Goal: Book appointment/travel/reservation

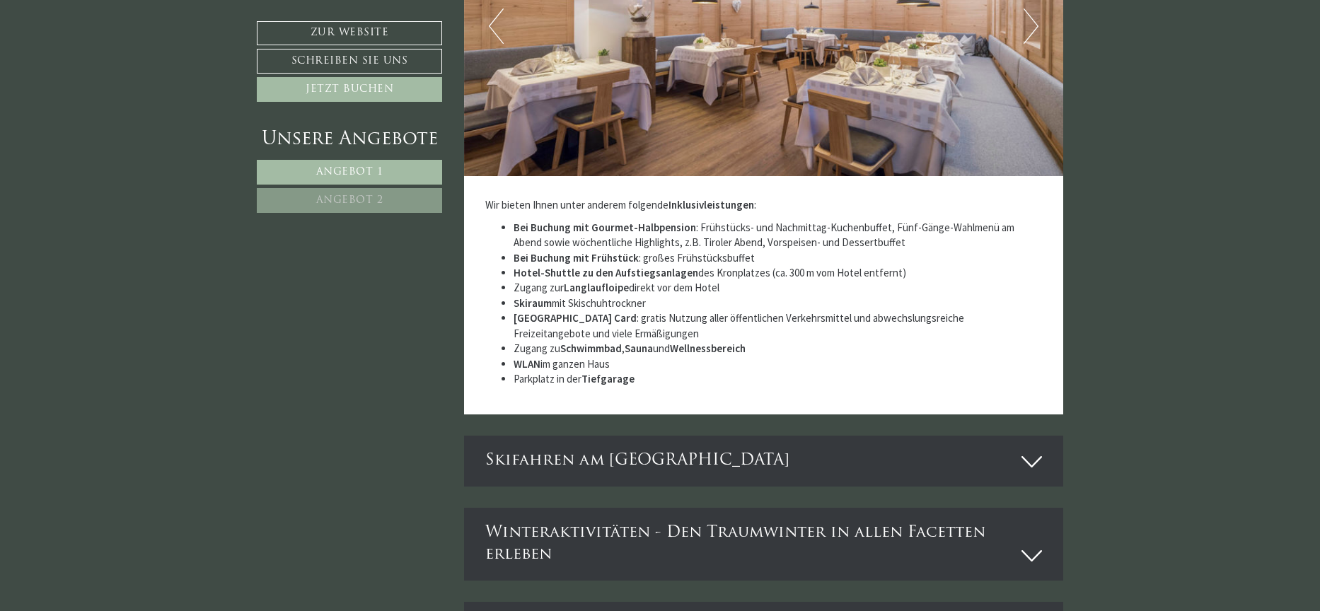
scroll to position [4032, 0]
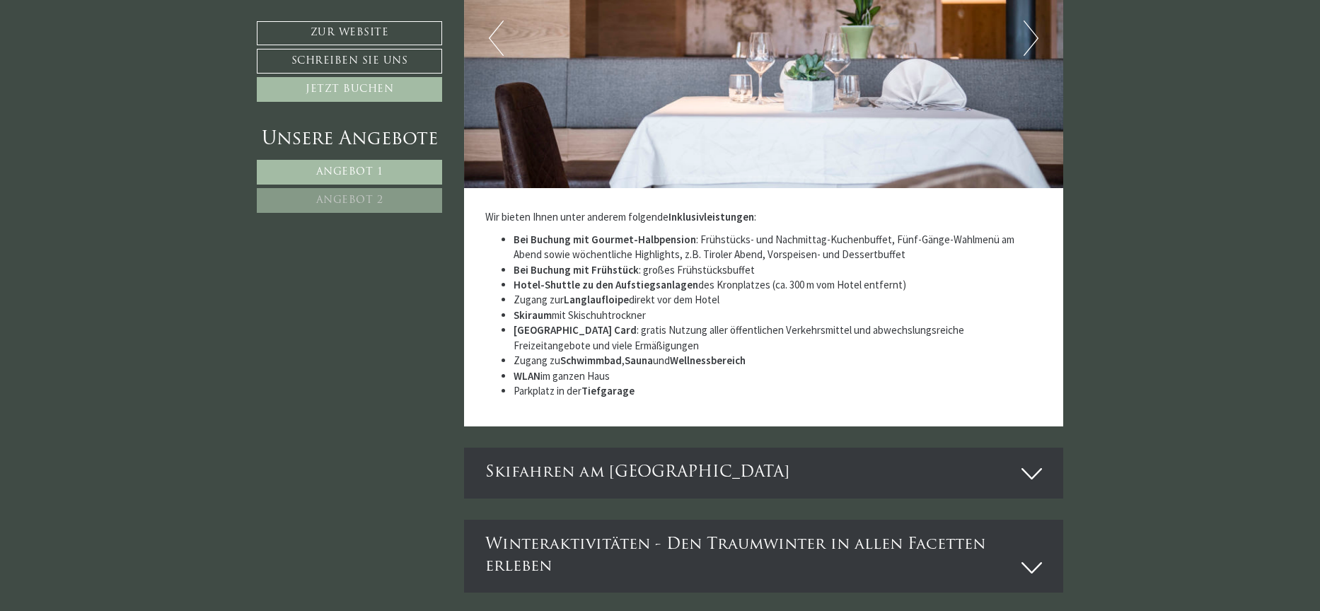
click at [653, 472] on div "Skifahren am [GEOGRAPHIC_DATA]" at bounding box center [764, 473] width 600 height 50
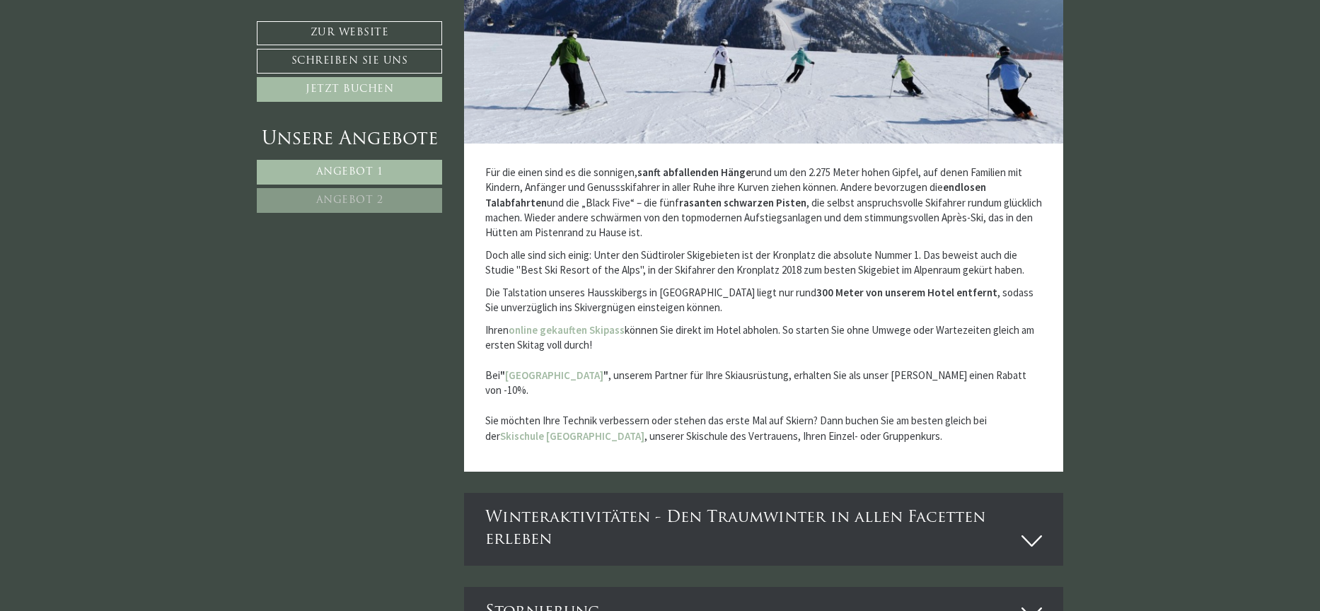
scroll to position [4810, 0]
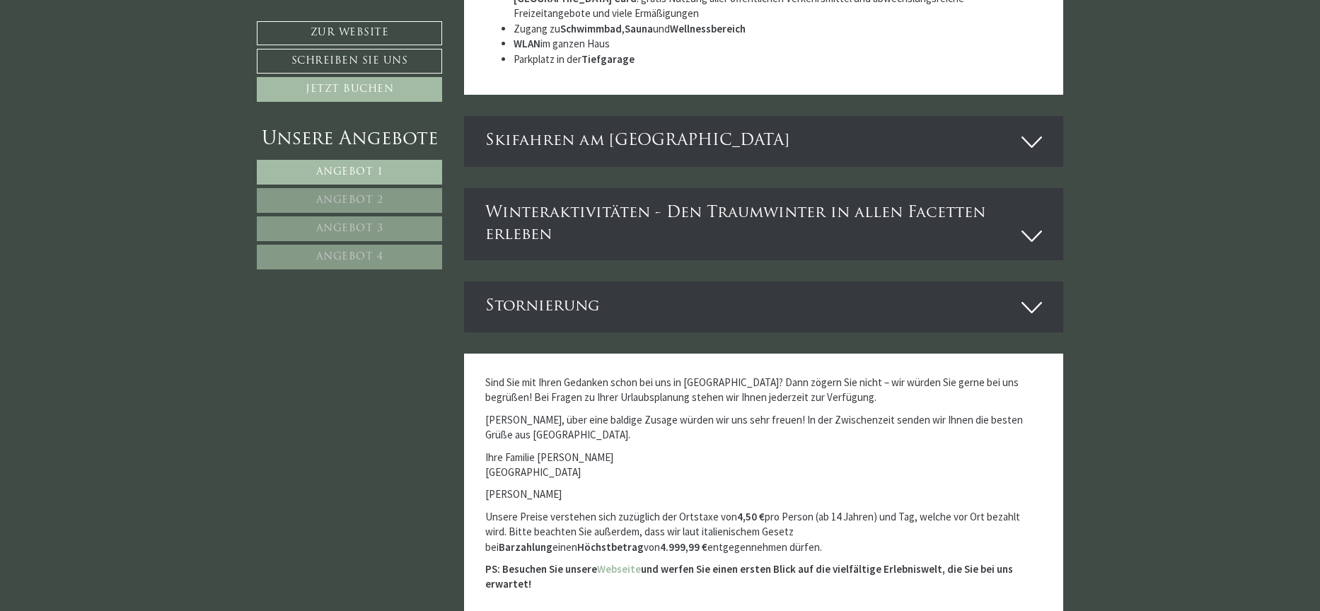
scroll to position [4527, 0]
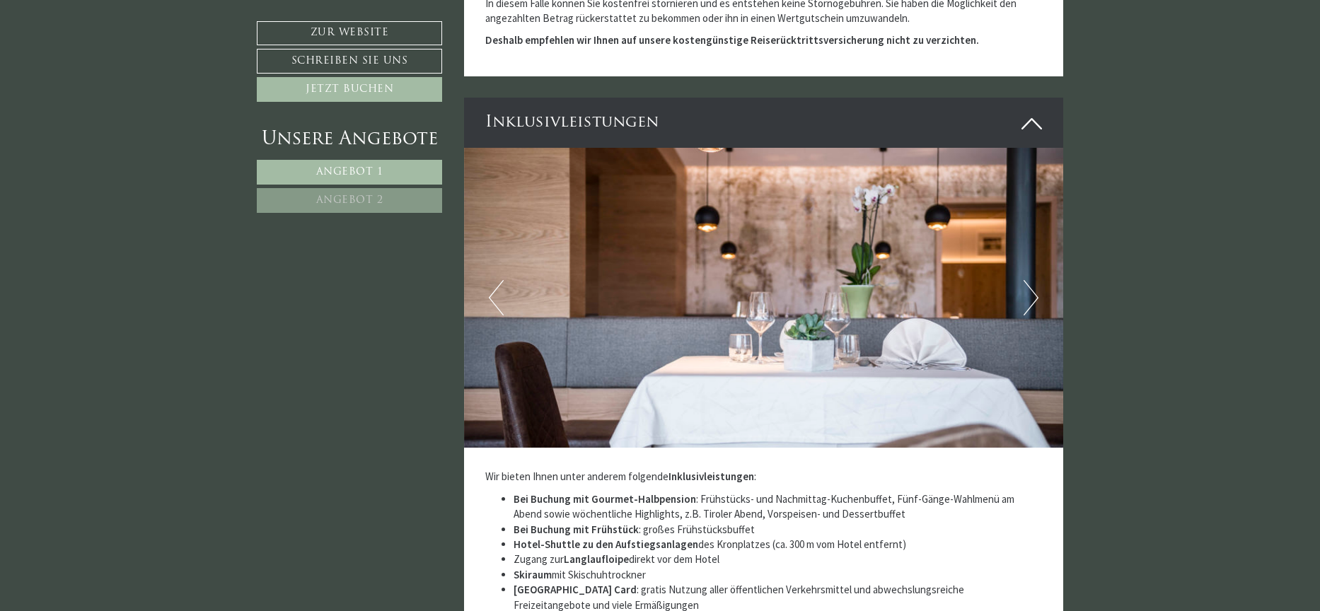
scroll to position [4032, 0]
